Goal: Check status

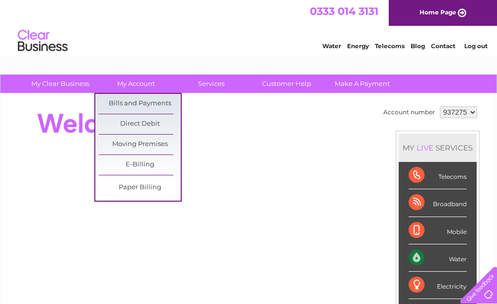
click at [149, 100] on link "Bills and Payments" at bounding box center [140, 104] width 82 height 20
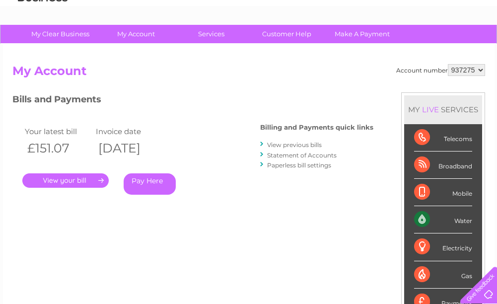
click at [303, 153] on link "Statement of Accounts" at bounding box center [302, 155] width 70 height 7
